Goal: Transaction & Acquisition: Purchase product/service

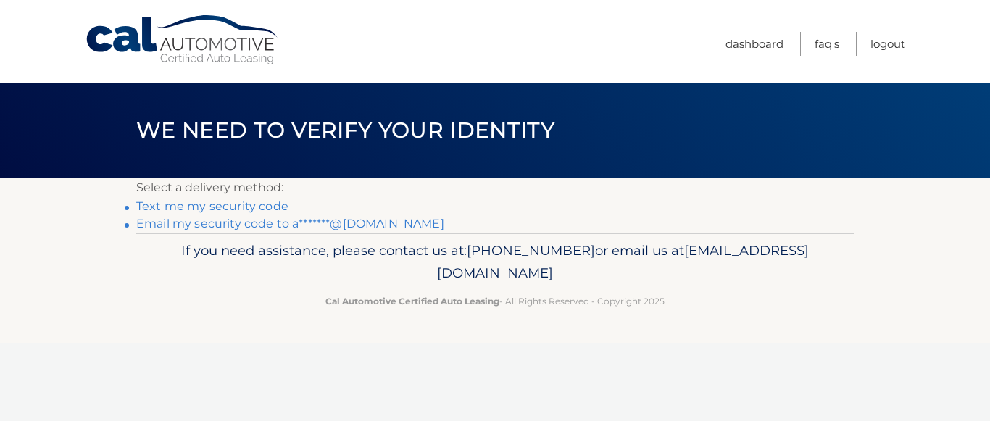
click at [190, 225] on link "Email my security code to a*******@[DOMAIN_NAME]" at bounding box center [290, 224] width 308 height 14
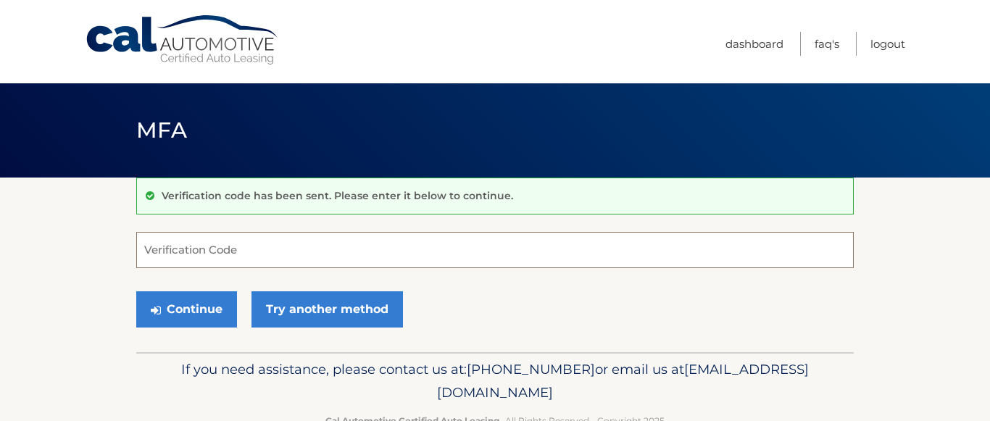
click at [185, 257] on input "Verification Code" at bounding box center [495, 250] width 718 height 36
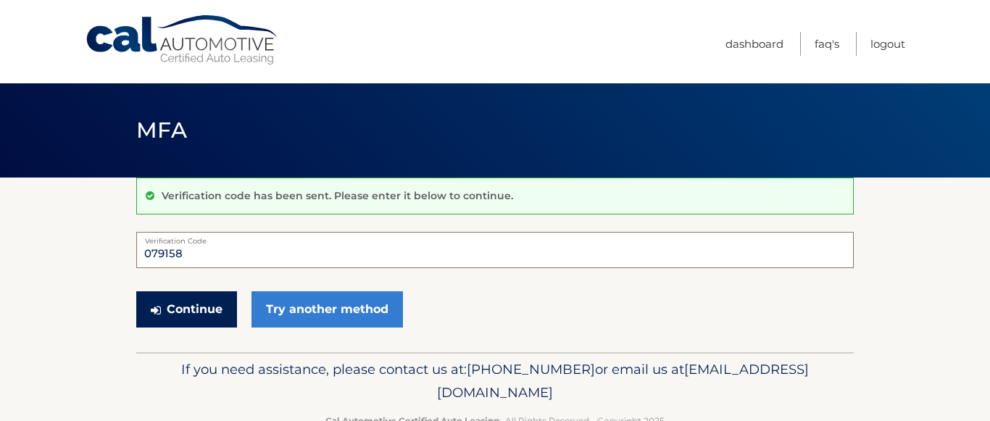
type input "079158"
click at [204, 307] on button "Continue" at bounding box center [186, 309] width 101 height 36
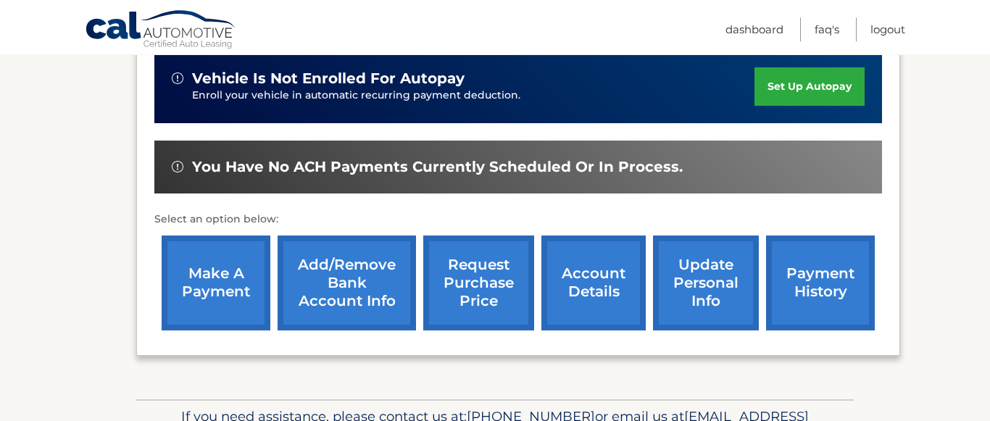
scroll to position [547, 0]
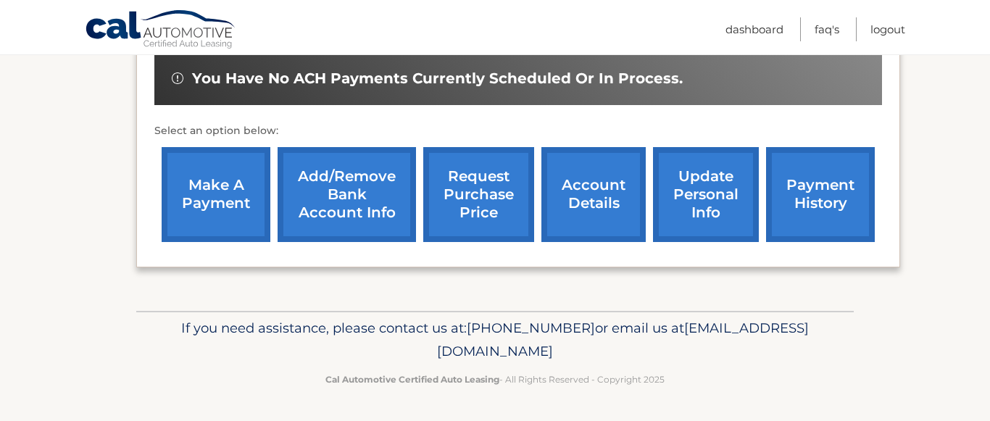
click at [96, 348] on footer "If you need assistance, please contact us at: 609-807-3200 or email us at Custo…" at bounding box center [495, 366] width 990 height 110
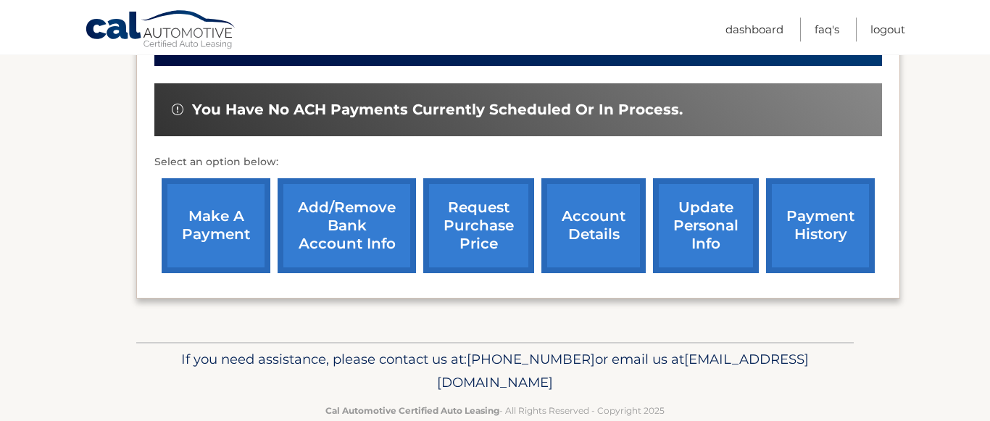
scroll to position [466, 0]
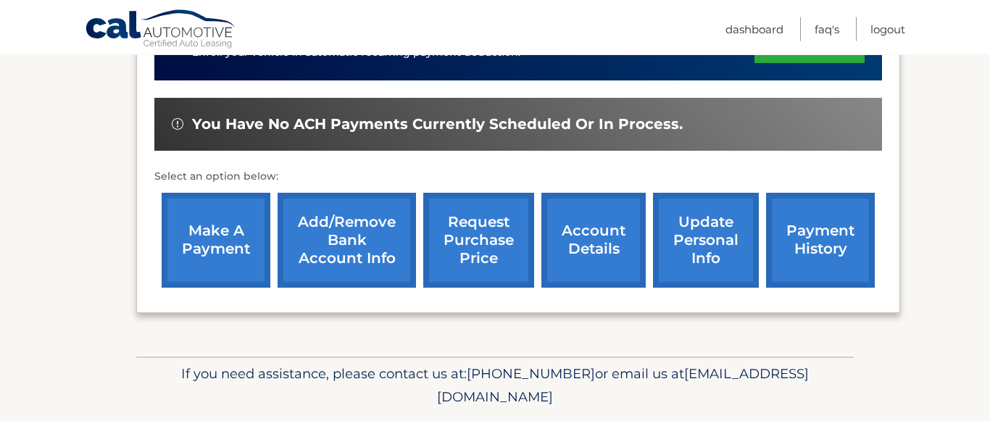
click at [550, 260] on link "account details" at bounding box center [593, 240] width 104 height 95
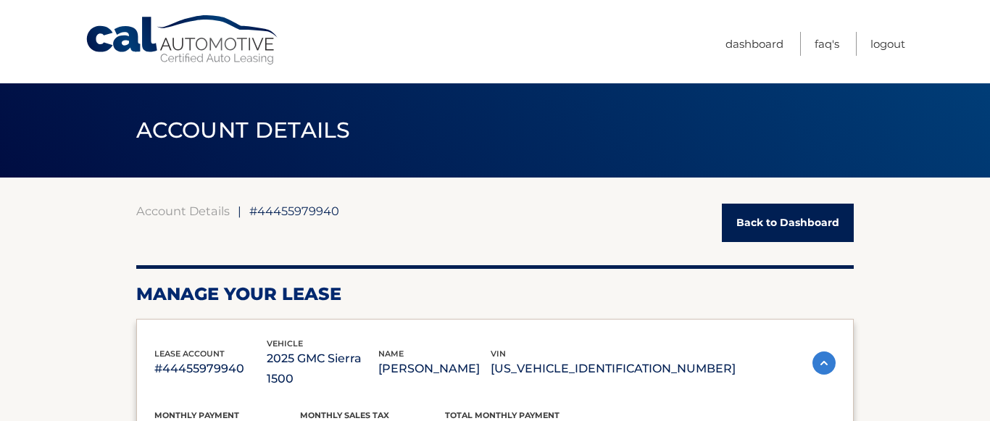
click at [779, 221] on link "Back to Dashboard" at bounding box center [788, 223] width 132 height 38
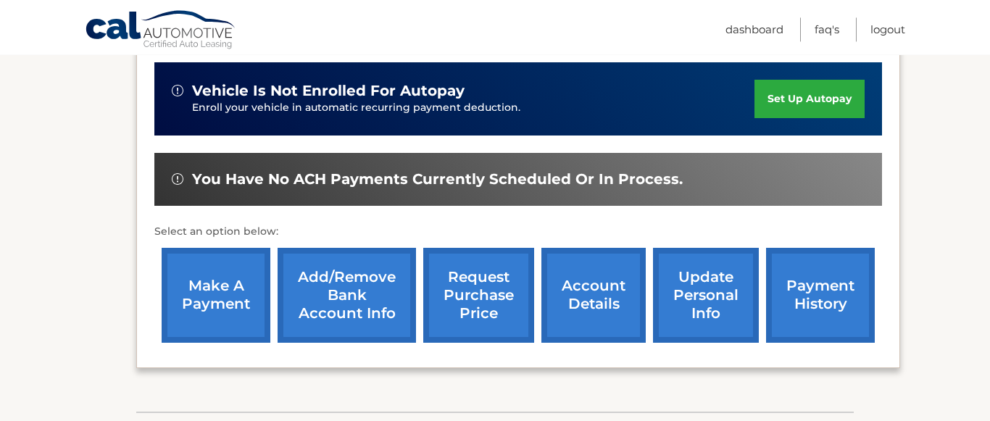
scroll to position [412, 0]
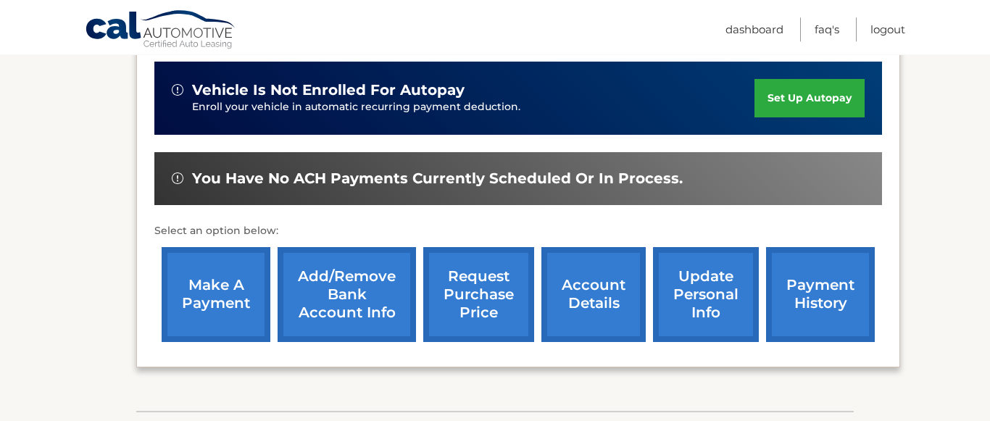
click at [212, 310] on link "make a payment" at bounding box center [216, 294] width 109 height 95
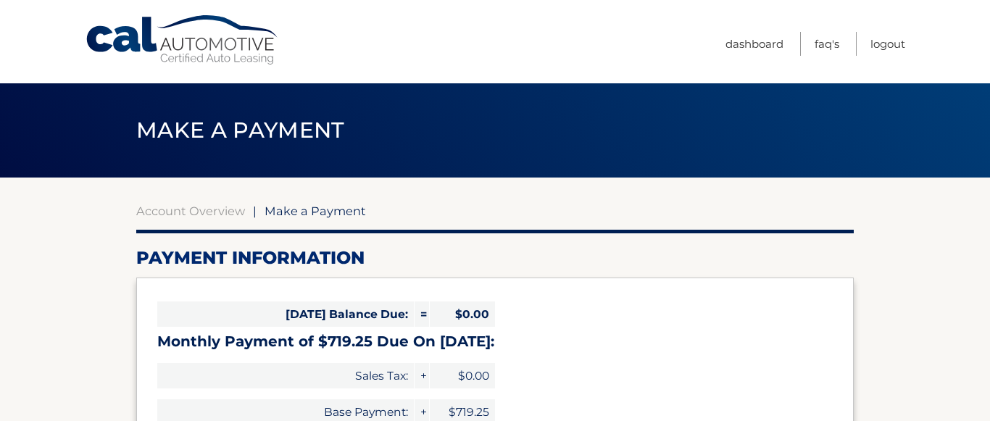
select select "NTRmY2I1MTktMTRlZS00YTUwLWI3MTEtZDNhN2VmZDQ1NThl"
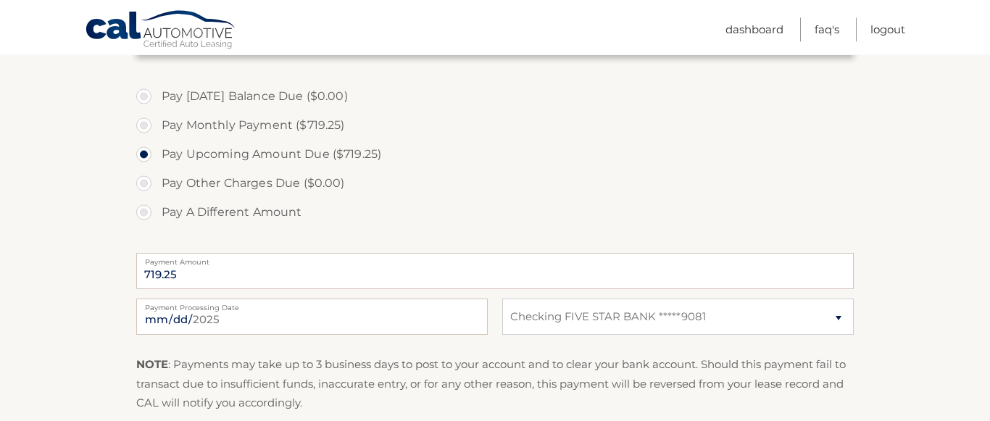
scroll to position [420, 0]
click at [469, 318] on input "2025-08-15" at bounding box center [312, 316] width 352 height 36
type input "2025-08-20"
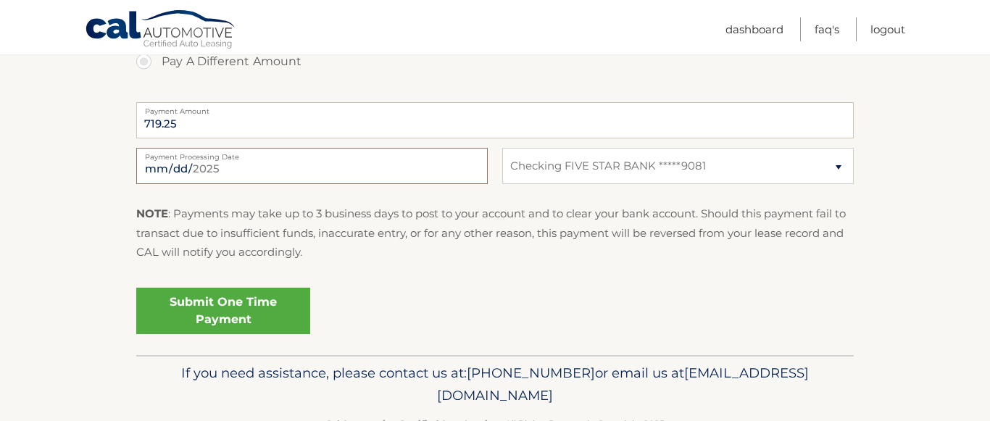
scroll to position [571, 0]
click at [220, 304] on link "Submit One Time Payment" at bounding box center [223, 310] width 174 height 46
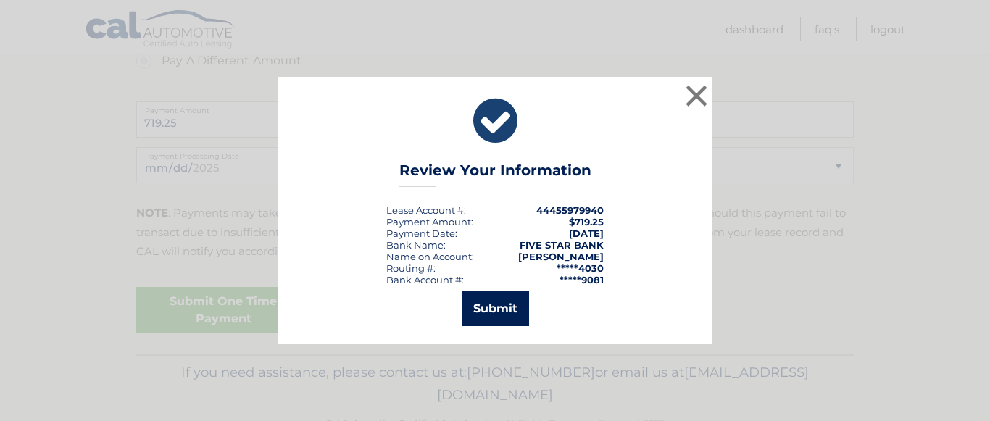
click at [490, 310] on button "Submit" at bounding box center [495, 308] width 67 height 35
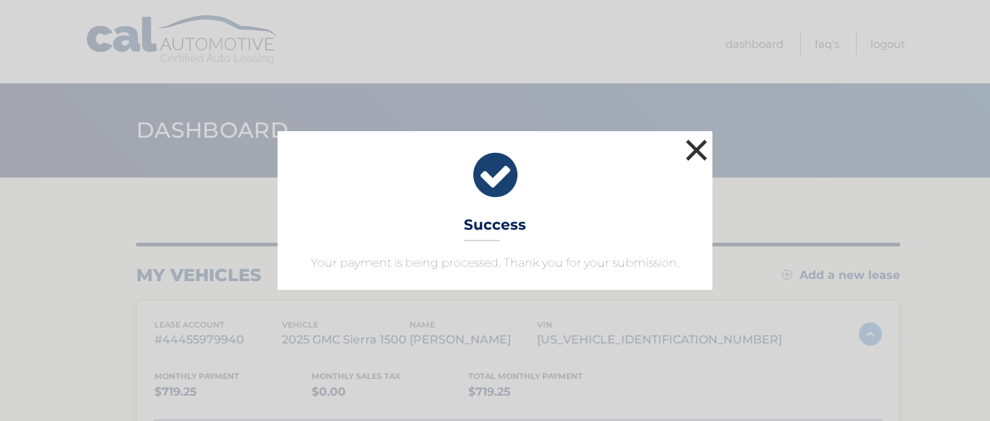
click at [696, 147] on button "×" at bounding box center [696, 150] width 29 height 29
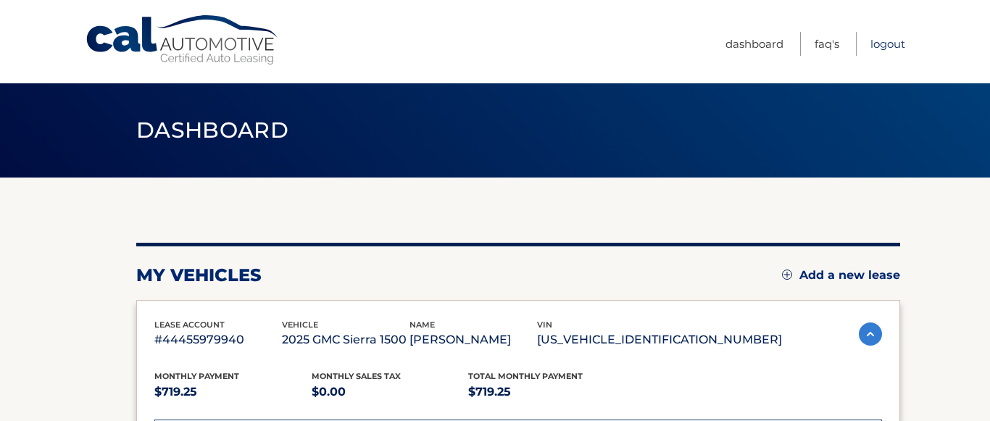
click at [886, 43] on link "Logout" at bounding box center [888, 44] width 35 height 24
